Goal: Transaction & Acquisition: Book appointment/travel/reservation

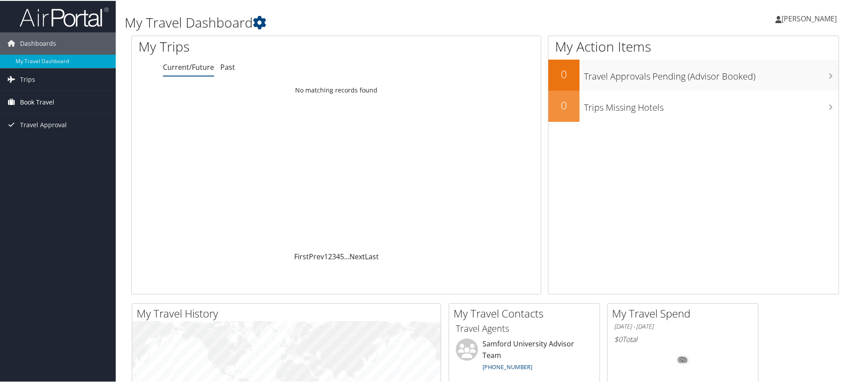
click at [34, 98] on span "Book Travel" at bounding box center [37, 101] width 34 height 22
click at [39, 82] on link "Trips" at bounding box center [58, 79] width 116 height 22
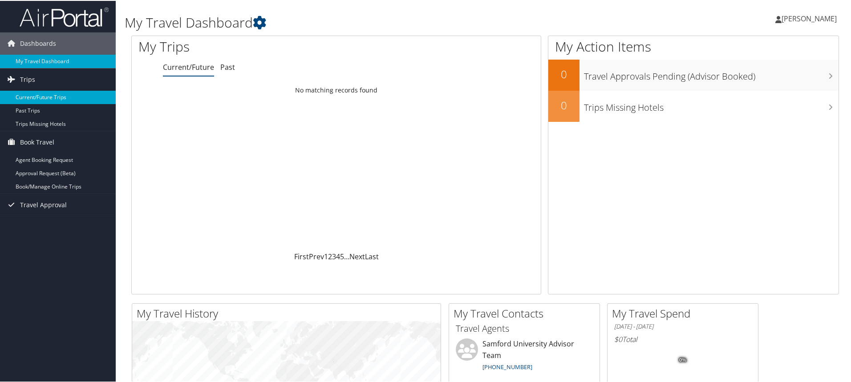
click at [34, 96] on link "Current/Future Trips" at bounding box center [58, 96] width 116 height 13
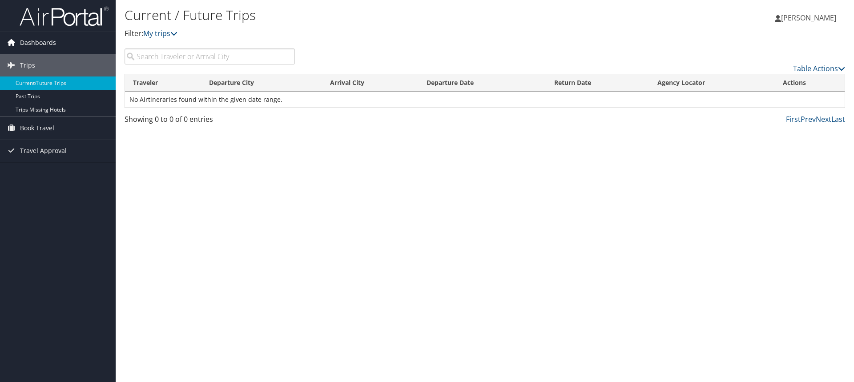
click at [17, 39] on icon at bounding box center [10, 42] width 13 height 13
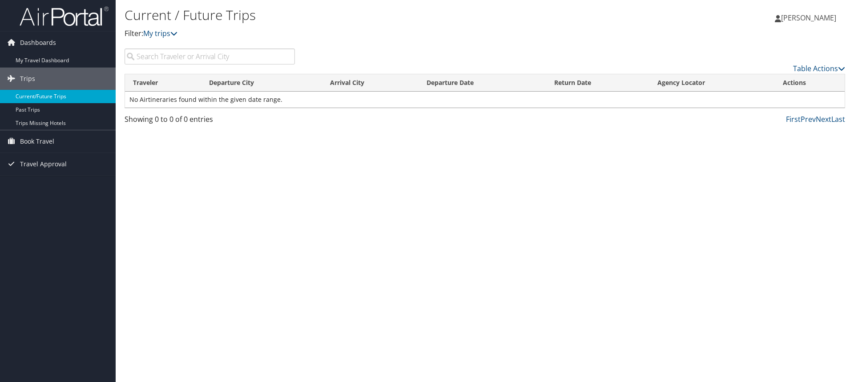
click at [41, 90] on link "Current/Future Trips" at bounding box center [58, 96] width 116 height 13
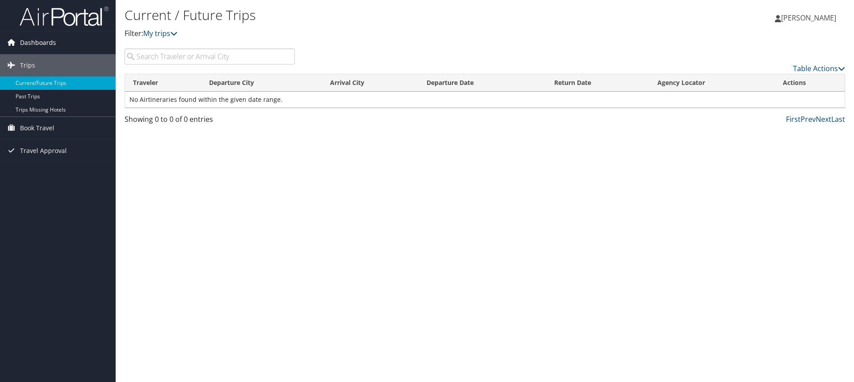
click at [48, 43] on span "Dashboards" at bounding box center [38, 43] width 36 height 22
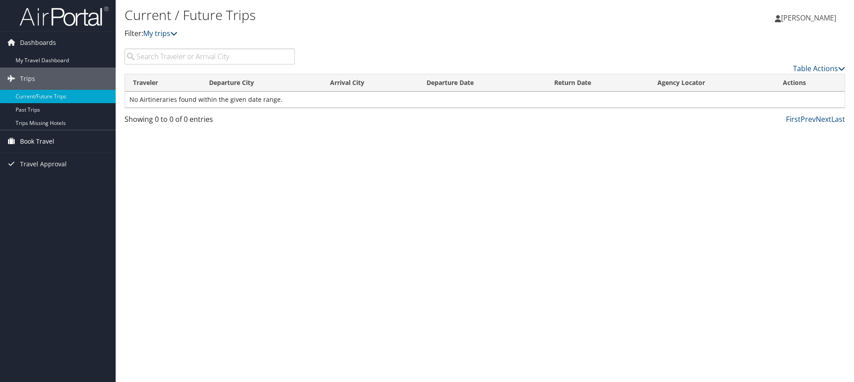
click at [36, 141] on span "Book Travel" at bounding box center [37, 141] width 34 height 22
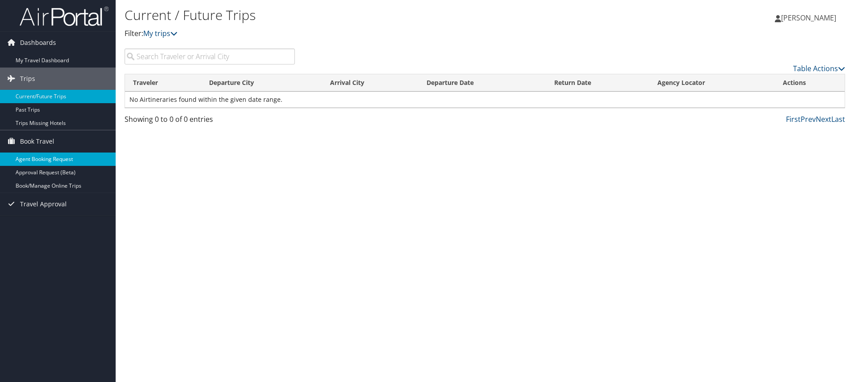
click at [35, 163] on link "Agent Booking Request" at bounding box center [58, 159] width 116 height 13
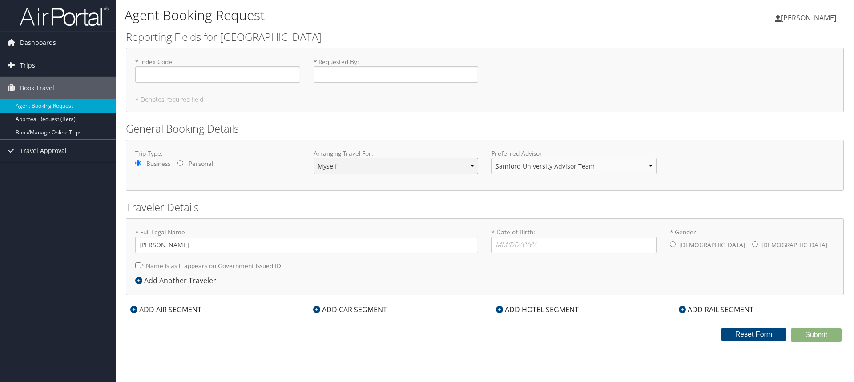
click at [474, 168] on select "Myself Another Traveler Guest Traveler" at bounding box center [396, 166] width 165 height 16
click at [473, 168] on select "Myself Another Traveler Guest Traveler" at bounding box center [396, 166] width 165 height 16
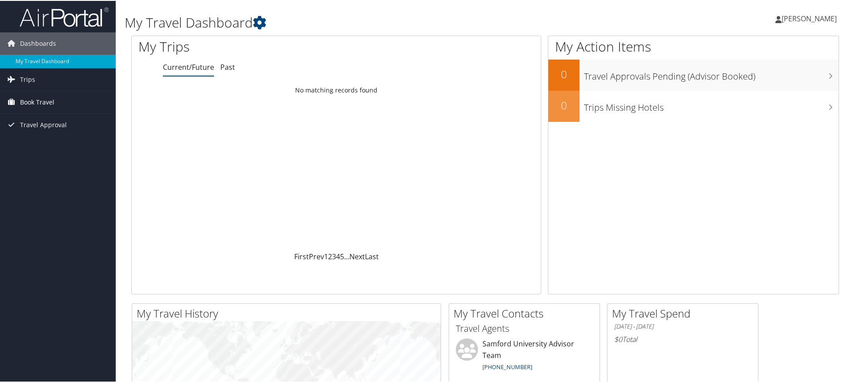
click at [47, 104] on span "Book Travel" at bounding box center [37, 101] width 34 height 22
click at [36, 101] on span "Book Travel" at bounding box center [37, 101] width 34 height 22
click at [36, 102] on span "Book Travel" at bounding box center [37, 101] width 34 height 22
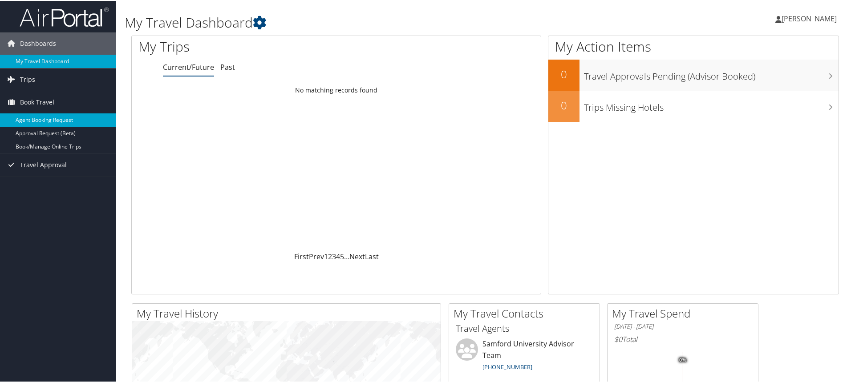
click at [44, 119] on link "Agent Booking Request" at bounding box center [58, 119] width 116 height 13
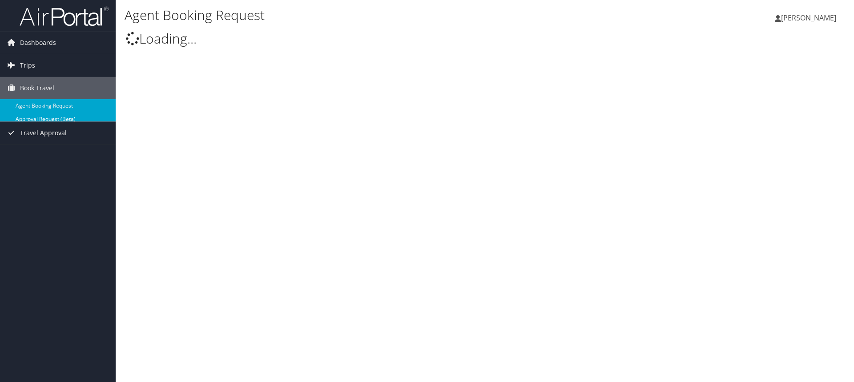
type input "[PERSON_NAME]"
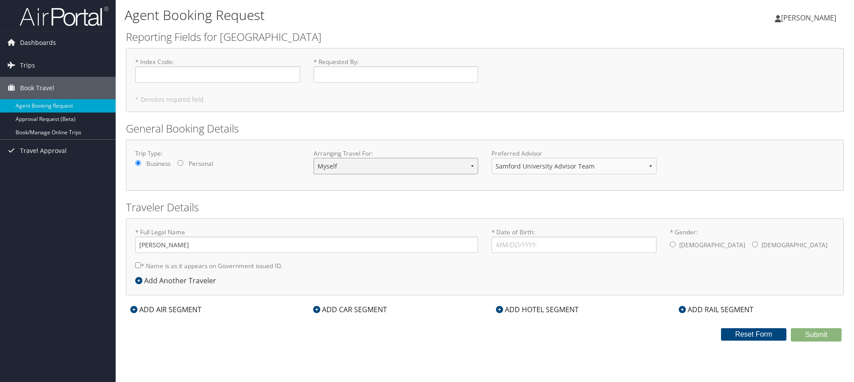
click at [474, 165] on select "Myself Another Traveler Guest Traveler" at bounding box center [396, 166] width 165 height 16
select select "another"
click at [314, 158] on select "Myself Another Traveler Guest Traveler" at bounding box center [396, 166] width 165 height 16
drag, startPoint x: 155, startPoint y: 247, endPoint x: 163, endPoint y: 243, distance: 9.0
click at [155, 247] on input "* Full Legal Name" at bounding box center [306, 245] width 343 height 16
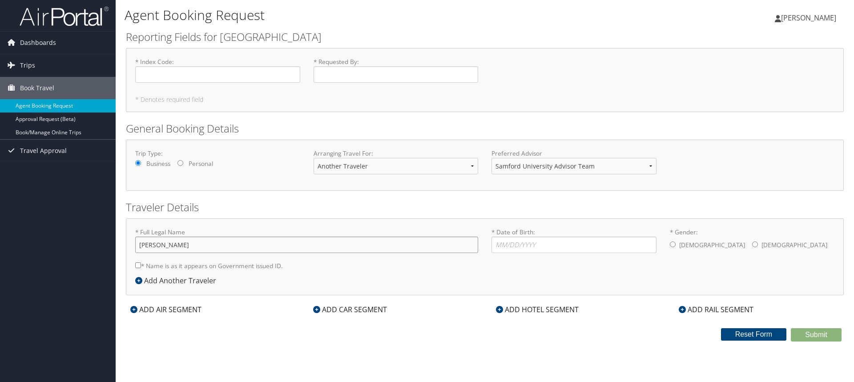
type input "[PERSON_NAME]"
type input "11/01/995"
click at [674, 246] on input "* Gender: [DEMOGRAPHIC_DATA] [DEMOGRAPHIC_DATA]" at bounding box center [673, 245] width 6 height 6
radio input "true"
click at [514, 247] on input "11/01/995" at bounding box center [574, 245] width 165 height 16
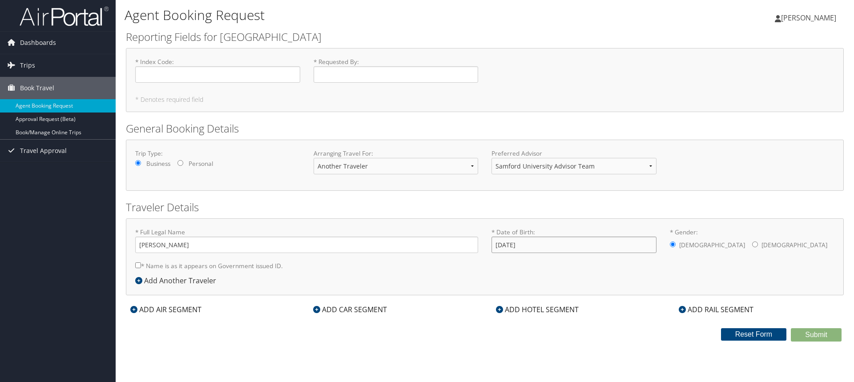
type input "[DATE]"
click at [137, 267] on input "* Name is as it appears on Government issued ID." at bounding box center [138, 266] width 6 height 6
checkbox input "true"
click at [161, 311] on div "ADD AIR SEGMENT" at bounding box center [166, 309] width 80 height 11
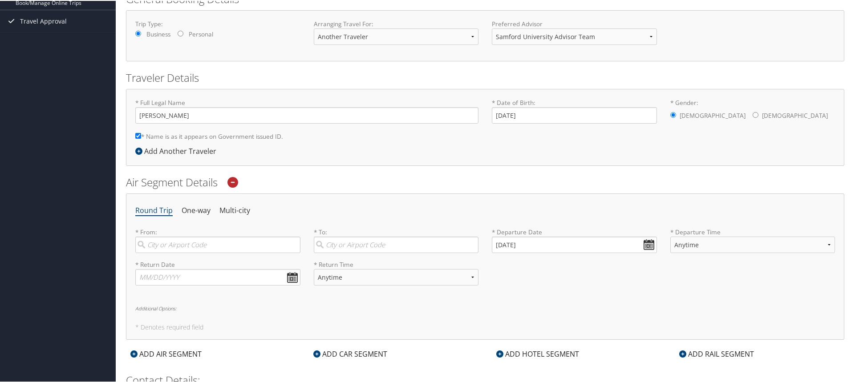
scroll to position [178, 0]
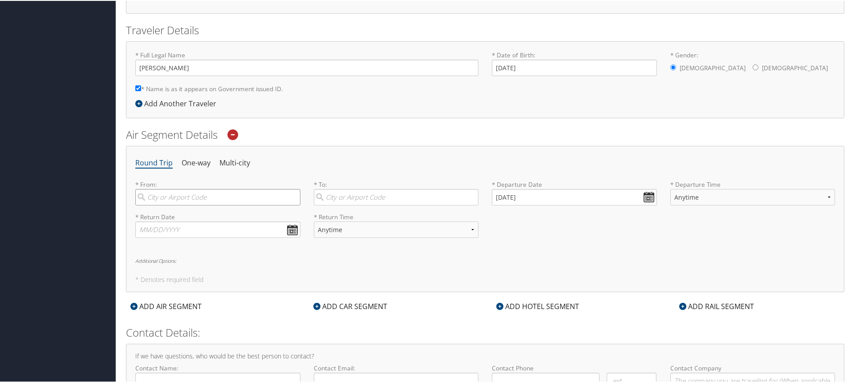
click at [168, 197] on input "search" at bounding box center [217, 196] width 165 height 16
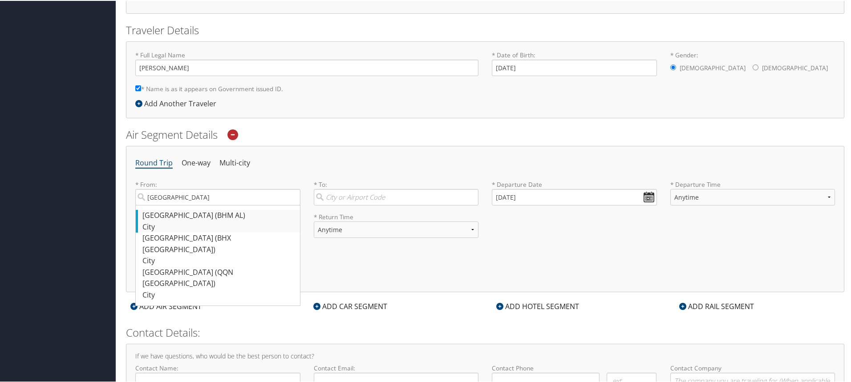
click at [204, 215] on div "[GEOGRAPHIC_DATA] (BHM AL)" at bounding box center [218, 215] width 153 height 12
click at [204, 205] on input "[GEOGRAPHIC_DATA]" at bounding box center [217, 196] width 165 height 16
type input "[GEOGRAPHIC_DATA] (BHM AL)"
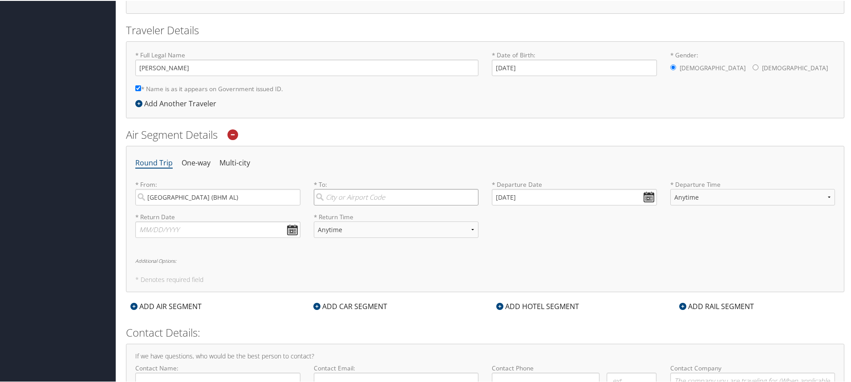
click at [338, 194] on input "search" at bounding box center [396, 196] width 165 height 16
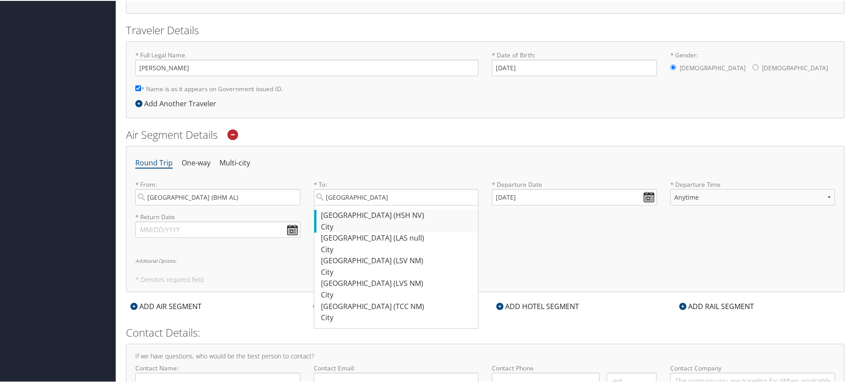
click at [382, 220] on div "[GEOGRAPHIC_DATA] (HSH NV)" at bounding box center [397, 215] width 153 height 12
click at [382, 205] on input "[GEOGRAPHIC_DATA]" at bounding box center [396, 196] width 165 height 16
type input "[GEOGRAPHIC_DATA] (HSH NV)"
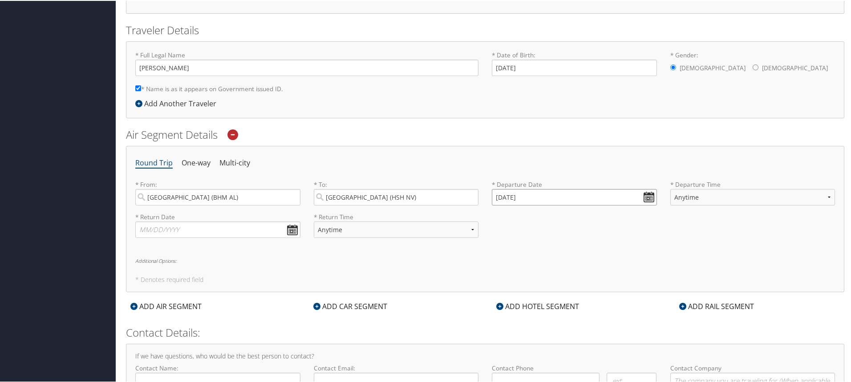
click at [648, 194] on input "[DATE]" at bounding box center [574, 196] width 165 height 16
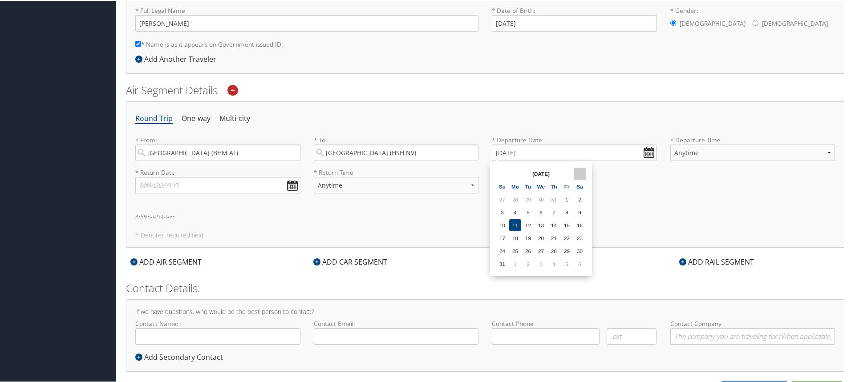
click at [581, 174] on th at bounding box center [580, 173] width 12 height 12
click at [583, 170] on th at bounding box center [580, 173] width 12 height 12
click at [582, 200] on td "6" at bounding box center [580, 199] width 12 height 12
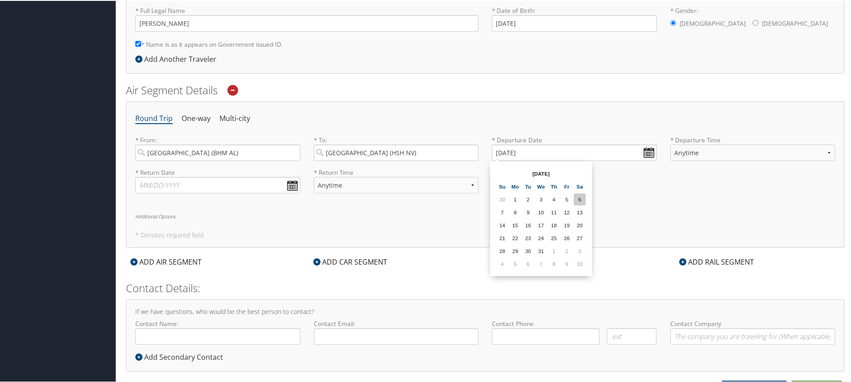
type input "[DATE]"
click at [824, 154] on select "Anytime Early Morning (5AM-7AM) Morning (7AM-12PM) Afternoon (12PM-5PM) Evening…" at bounding box center [752, 152] width 165 height 16
drag, startPoint x: 814, startPoint y: 152, endPoint x: 797, endPoint y: 152, distance: 16.5
click at [814, 152] on select "Anytime Early Morning (5AM-7AM) Morning (7AM-12PM) Afternoon (12PM-5PM) Evening…" at bounding box center [752, 152] width 165 height 16
click at [293, 187] on input "text" at bounding box center [217, 184] width 165 height 16
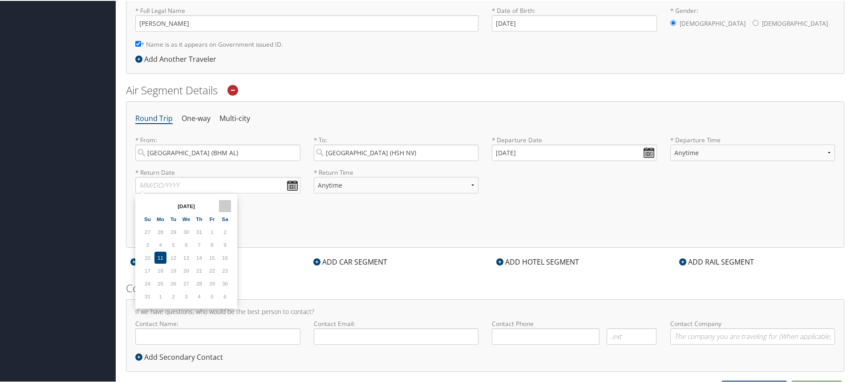
click at [225, 206] on th at bounding box center [225, 205] width 12 height 12
click at [188, 243] on td "10" at bounding box center [186, 244] width 12 height 12
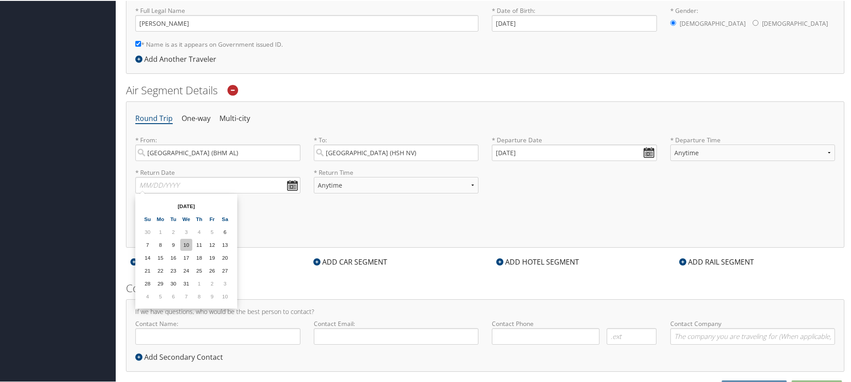
type input "[DATE]"
click at [331, 219] on div "Round Trip One-way Multi-city * From: [GEOGRAPHIC_DATA] (BHM AL) Required * To:…" at bounding box center [485, 174] width 718 height 146
click at [334, 185] on select "Anytime Early Morning (5AM-7AM) Morning (7AM-12PM) Afternoon (12PM-5PM) Evening…" at bounding box center [396, 184] width 165 height 16
click at [314, 176] on select "Anytime Early Morning (5AM-7AM) Morning (7AM-12PM) Afternoon (12PM-5PM) Evening…" at bounding box center [396, 184] width 165 height 16
click at [372, 183] on select "Anytime Early Morning (5AM-7AM) Morning (7AM-12PM) Afternoon (12PM-5PM) Evening…" at bounding box center [396, 184] width 165 height 16
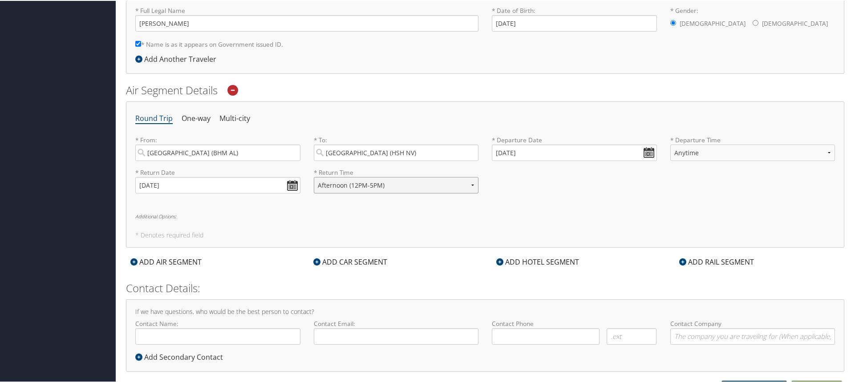
click at [314, 176] on select "Anytime Early Morning (5AM-7AM) Morning (7AM-12PM) Afternoon (12PM-5PM) Evening…" at bounding box center [396, 184] width 165 height 16
click at [383, 185] on select "Anytime Early Morning (5AM-7AM) Morning (7AM-12PM) Afternoon (12PM-5PM) Evening…" at bounding box center [396, 184] width 165 height 16
select select "Anytime"
click at [314, 176] on select "Anytime Early Morning (5AM-7AM) Morning (7AM-12PM) Afternoon (12PM-5PM) Evening…" at bounding box center [396, 184] width 165 height 16
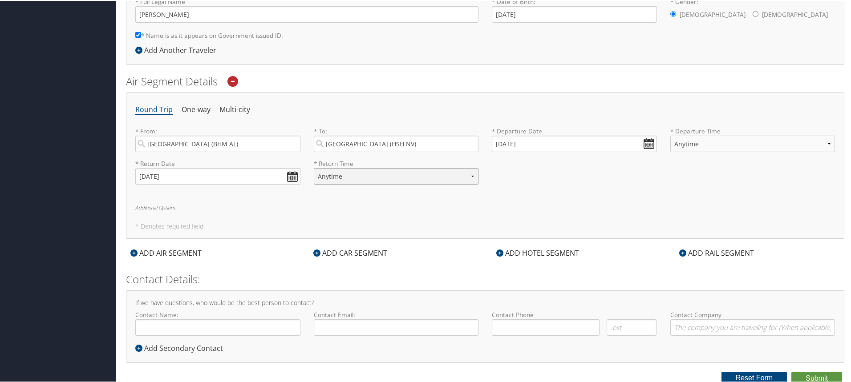
scroll to position [234, 0]
click at [211, 325] on input "Contact Name:" at bounding box center [217, 324] width 165 height 16
type input "[PERSON_NAME]"
click at [341, 334] on div "Contact Email: Required" at bounding box center [396, 324] width 178 height 32
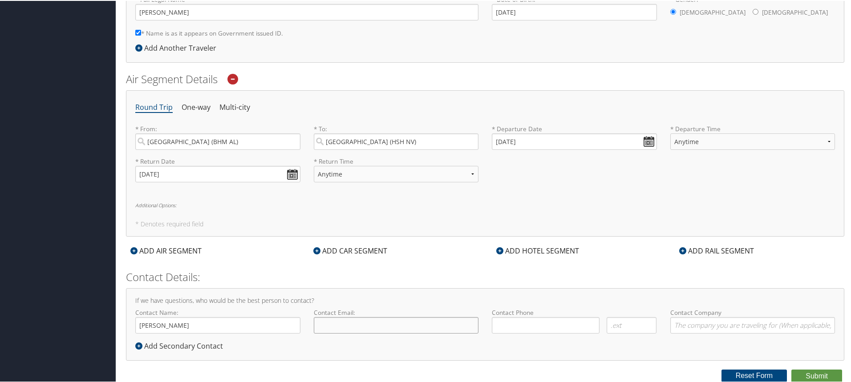
click at [341, 329] on input "Contact Email:" at bounding box center [396, 324] width 165 height 16
type input "[EMAIL_ADDRESS][DOMAIN_NAME]"
click at [509, 320] on input "( ) -" at bounding box center [546, 324] width 108 height 16
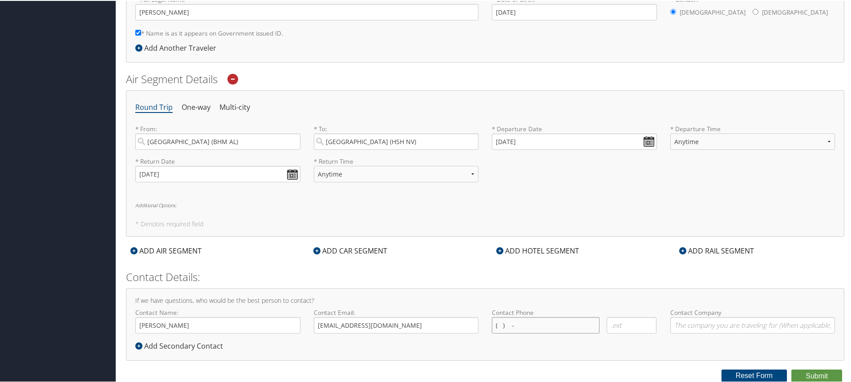
click at [509, 320] on input "( ) -" at bounding box center [546, 324] width 108 height 16
click at [501, 319] on input "( ) -" at bounding box center [546, 324] width 108 height 16
type input "[PHONE_NUMBER]"
click at [678, 330] on input "Contact Company" at bounding box center [752, 324] width 165 height 16
type input "[PERSON_NAME] School of Pharmacy"
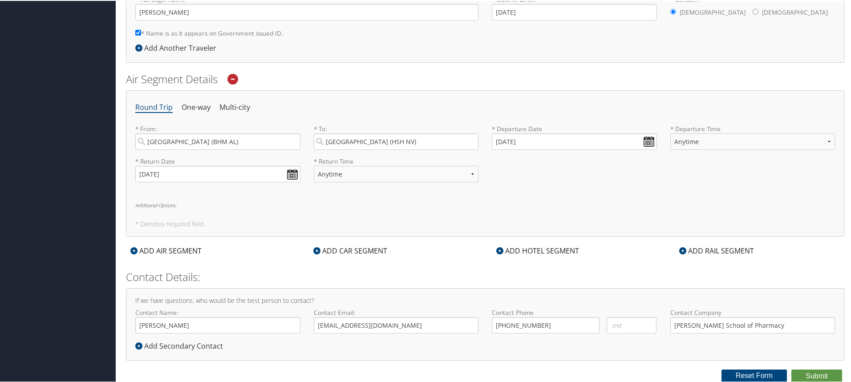
click at [170, 347] on div "Add Secondary Contact" at bounding box center [181, 345] width 92 height 11
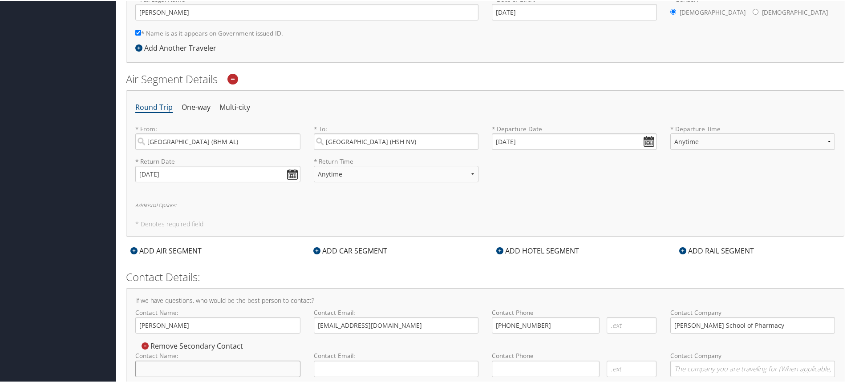
click at [157, 360] on input "Contact Name:" at bounding box center [217, 368] width 165 height 16
type input "[PERSON_NAME]"
type input "[EMAIL_ADDRESS][DOMAIN_NAME]"
type input "[PHONE_NUMBER]"
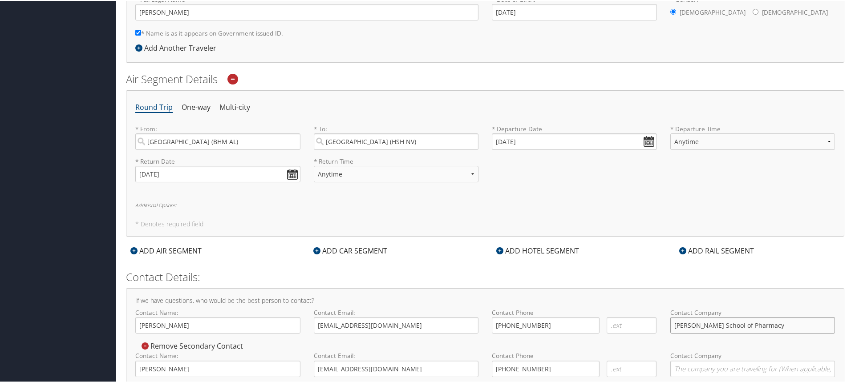
click at [711, 322] on input "[PERSON_NAME] School of Pharmacy" at bounding box center [752, 324] width 165 height 16
click at [714, 374] on input "Contact Company" at bounding box center [752, 368] width 165 height 16
paste input "[PERSON_NAME] School of Pharmacy"
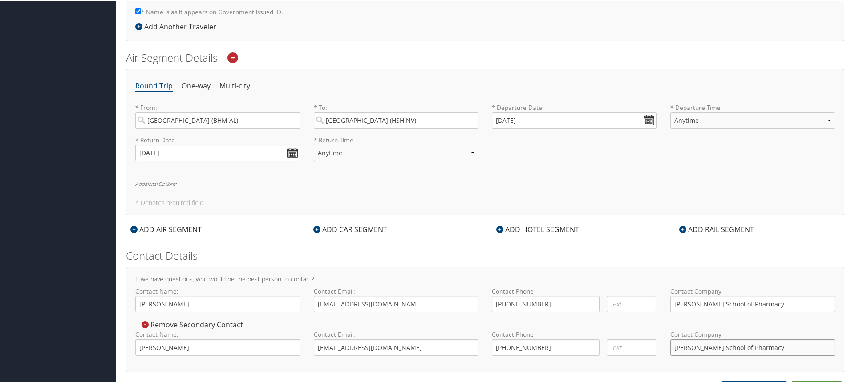
scroll to position [267, 0]
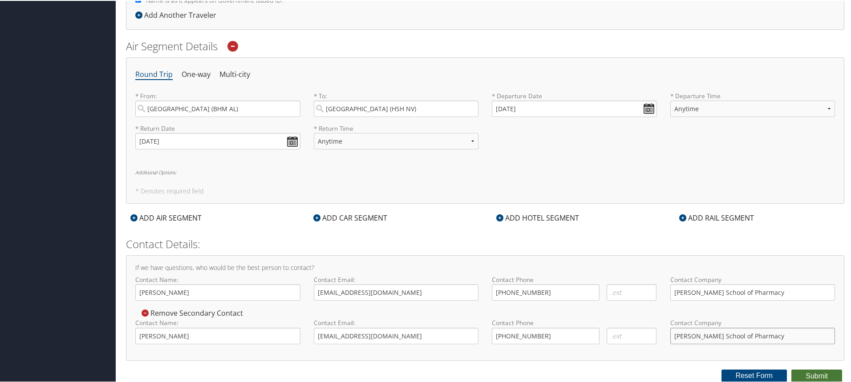
type input "[PERSON_NAME] School of Pharmacy"
click at [803, 372] on button "Submit" at bounding box center [816, 375] width 51 height 13
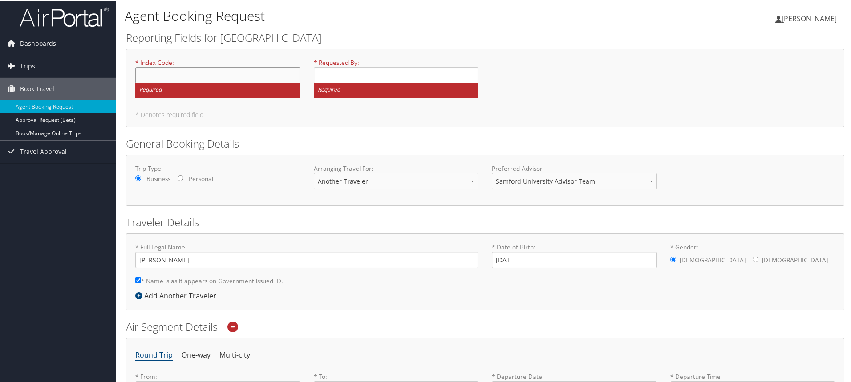
click at [166, 72] on input "* Index Code : Required" at bounding box center [217, 74] width 165 height 16
type input "PHMINS"
click at [328, 72] on input "* Requested By : Required" at bounding box center [396, 74] width 165 height 16
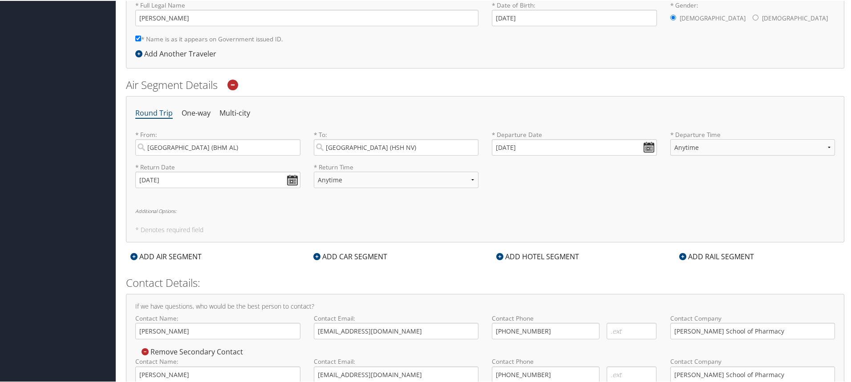
scroll to position [281, 0]
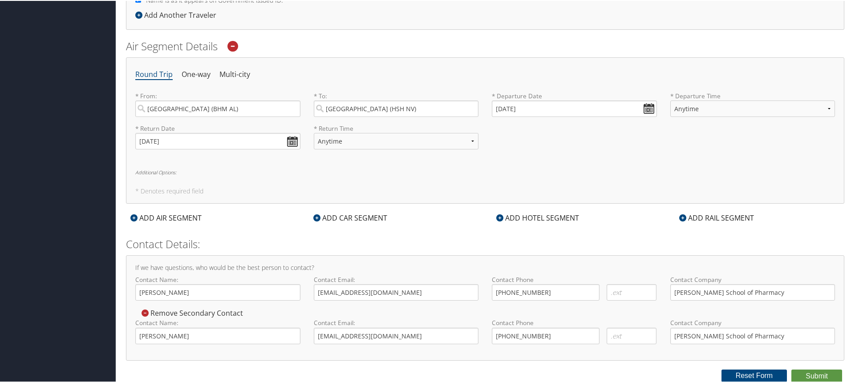
type input "[PERSON_NAME]"
click at [808, 373] on button "Submit" at bounding box center [816, 375] width 51 height 13
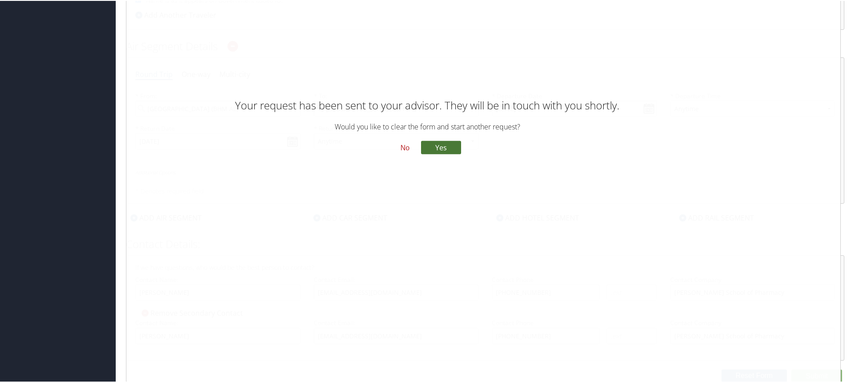
click at [439, 149] on button "Yes" at bounding box center [441, 146] width 40 height 13
